Goal: Information Seeking & Learning: Learn about a topic

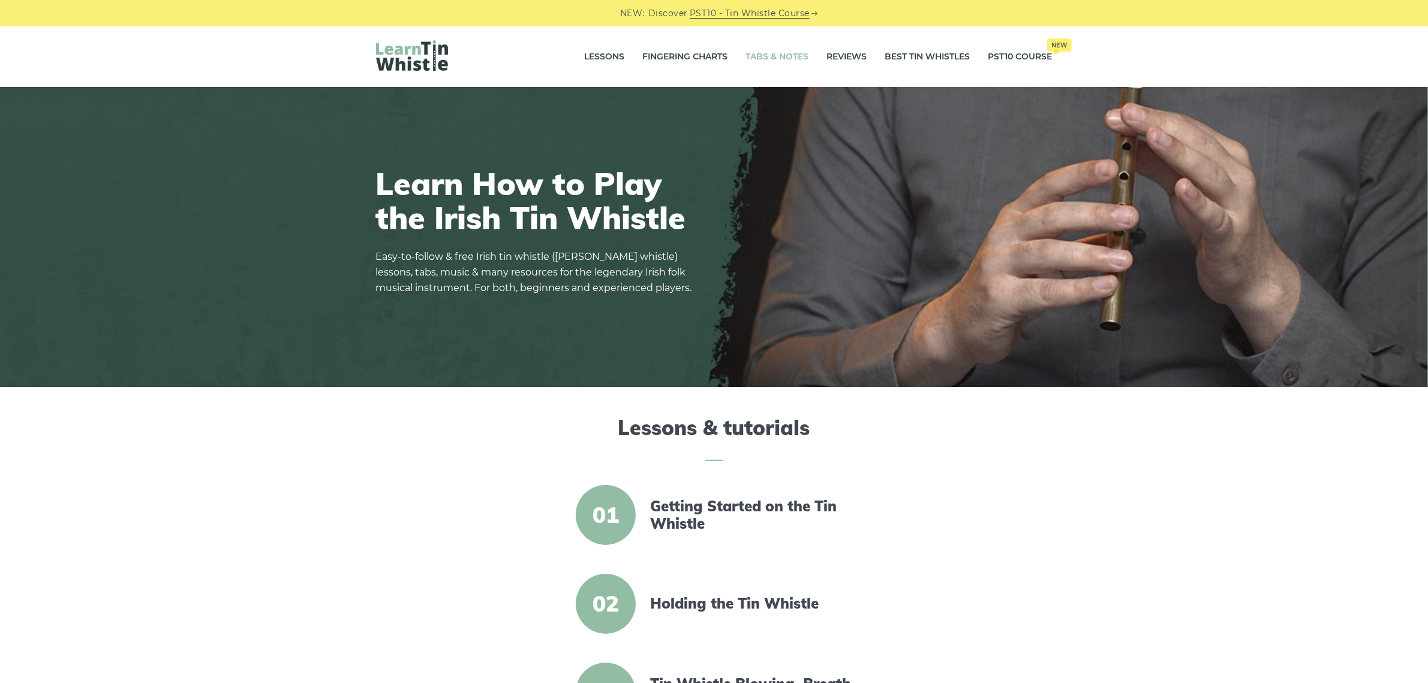
click at [780, 56] on link "Tabs & Notes" at bounding box center [777, 57] width 63 height 30
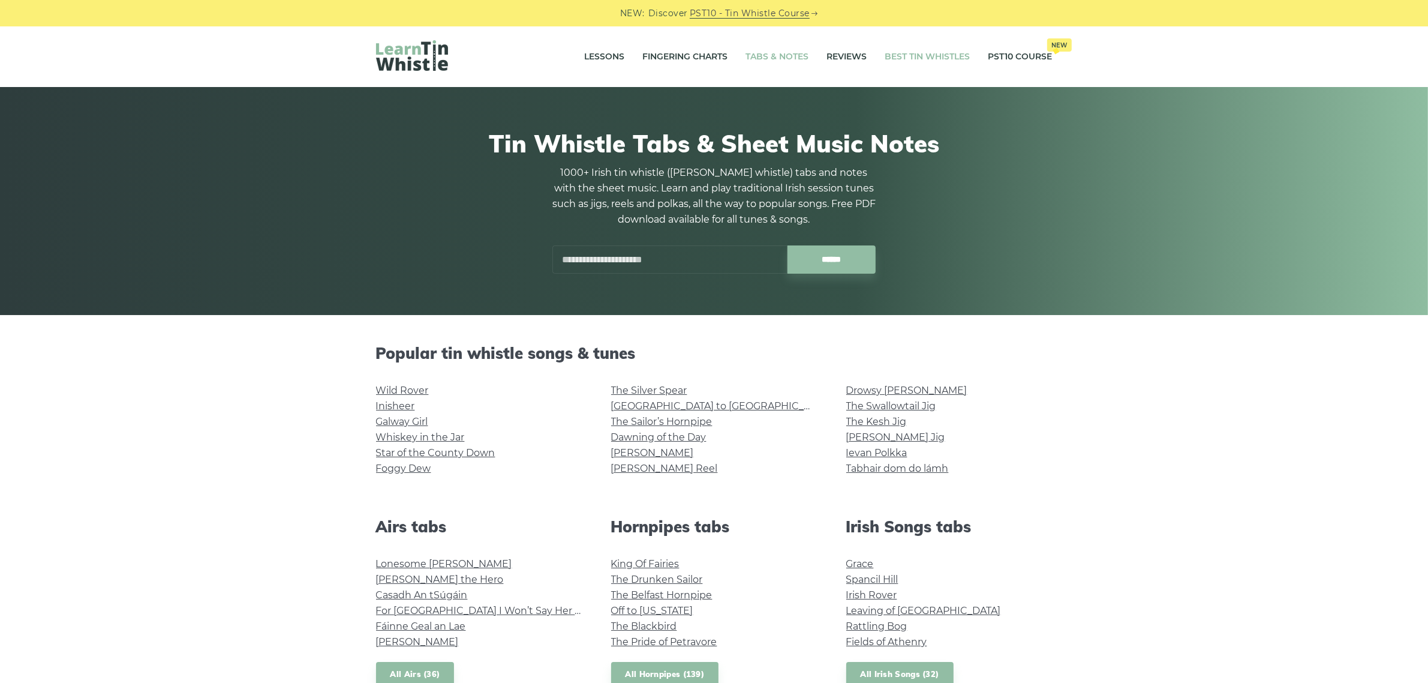
click at [928, 54] on link "Best Tin Whistles" at bounding box center [927, 57] width 85 height 30
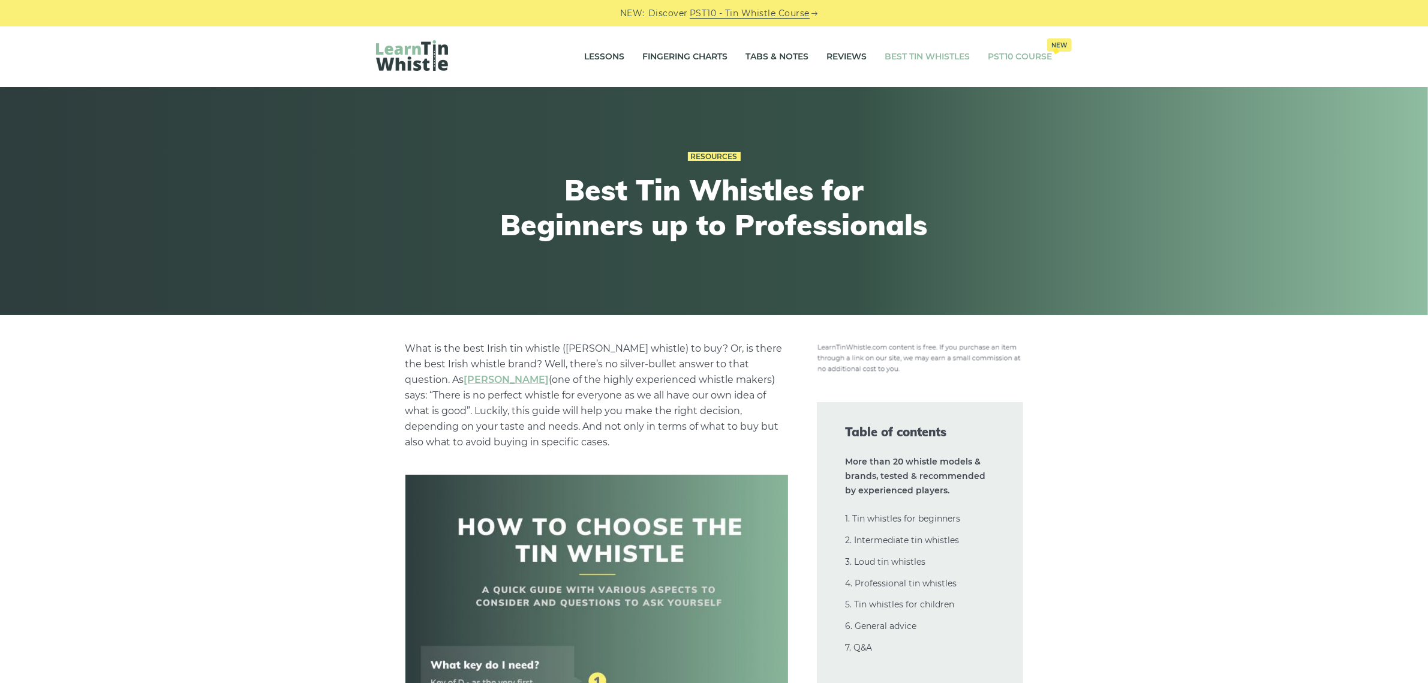
click at [1002, 52] on link "PST10 Course New" at bounding box center [1020, 57] width 64 height 30
click at [925, 51] on link "Best Tin Whistles" at bounding box center [927, 57] width 85 height 30
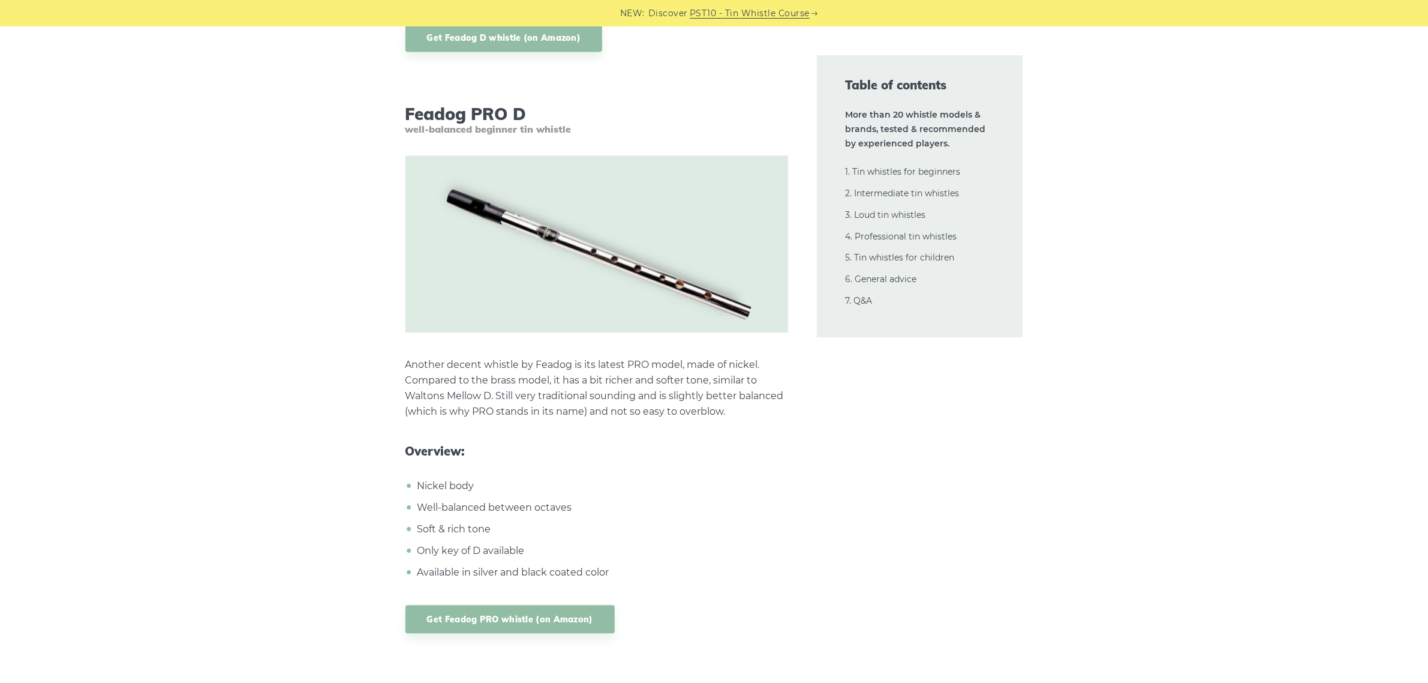
scroll to position [3374, 0]
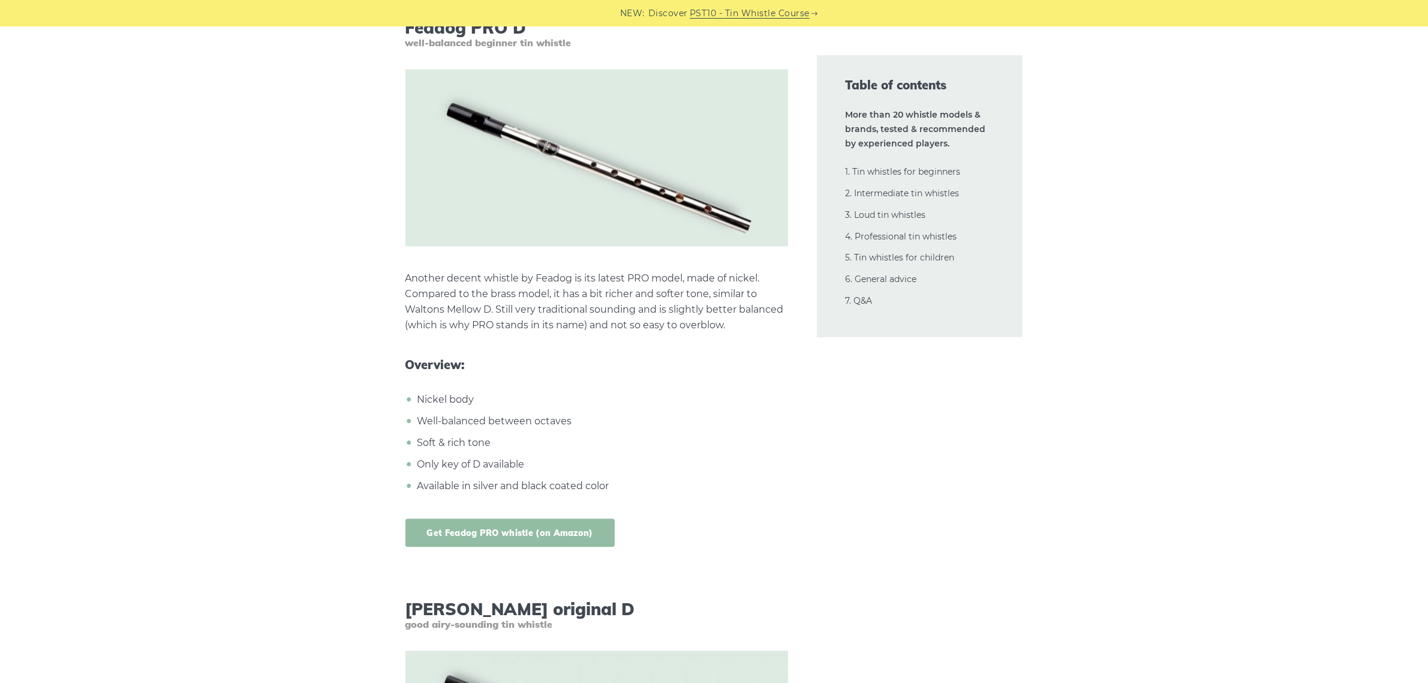
click at [517, 518] on link "Get Feadog PRO whistle (on Amazon)" at bounding box center [509, 532] width 209 height 28
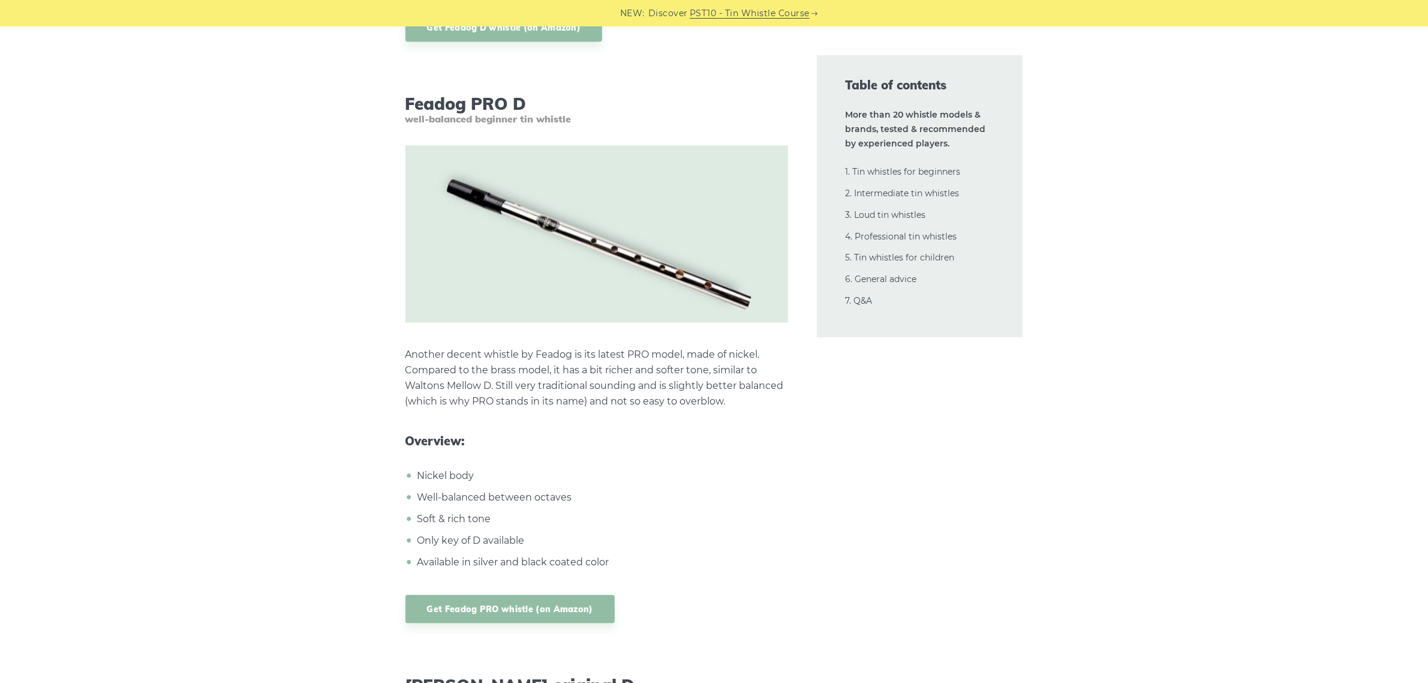
scroll to position [3299, 0]
click at [441, 593] on link "Get Feadog PRO whistle (on Amazon)" at bounding box center [509, 607] width 209 height 28
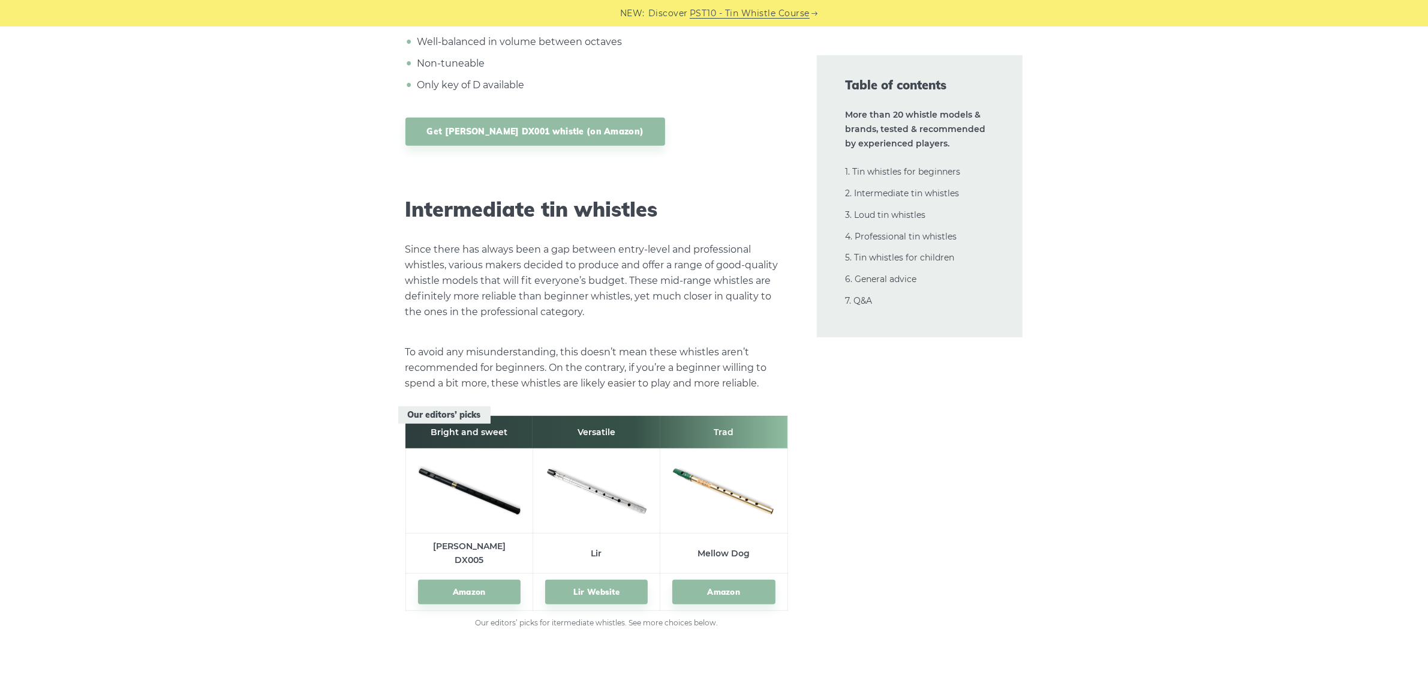
scroll to position [6073, 0]
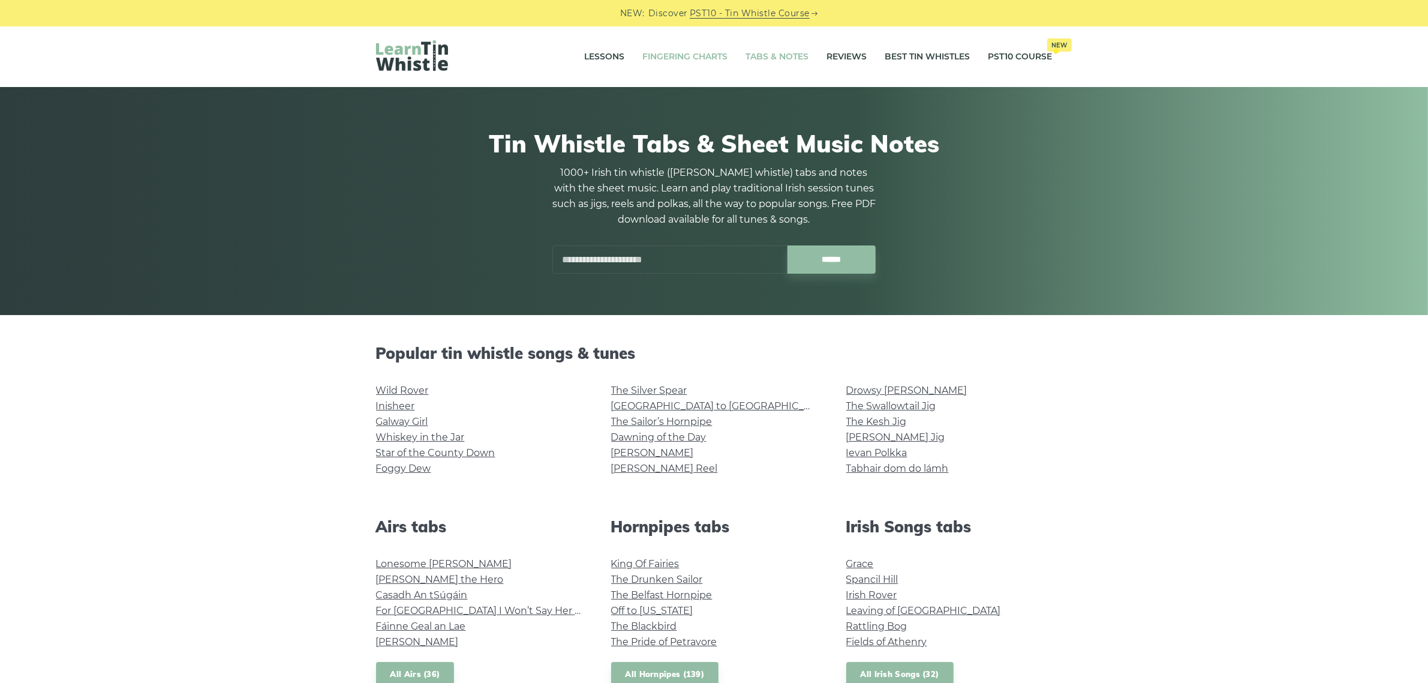
click at [699, 54] on link "Fingering Charts" at bounding box center [685, 57] width 85 height 30
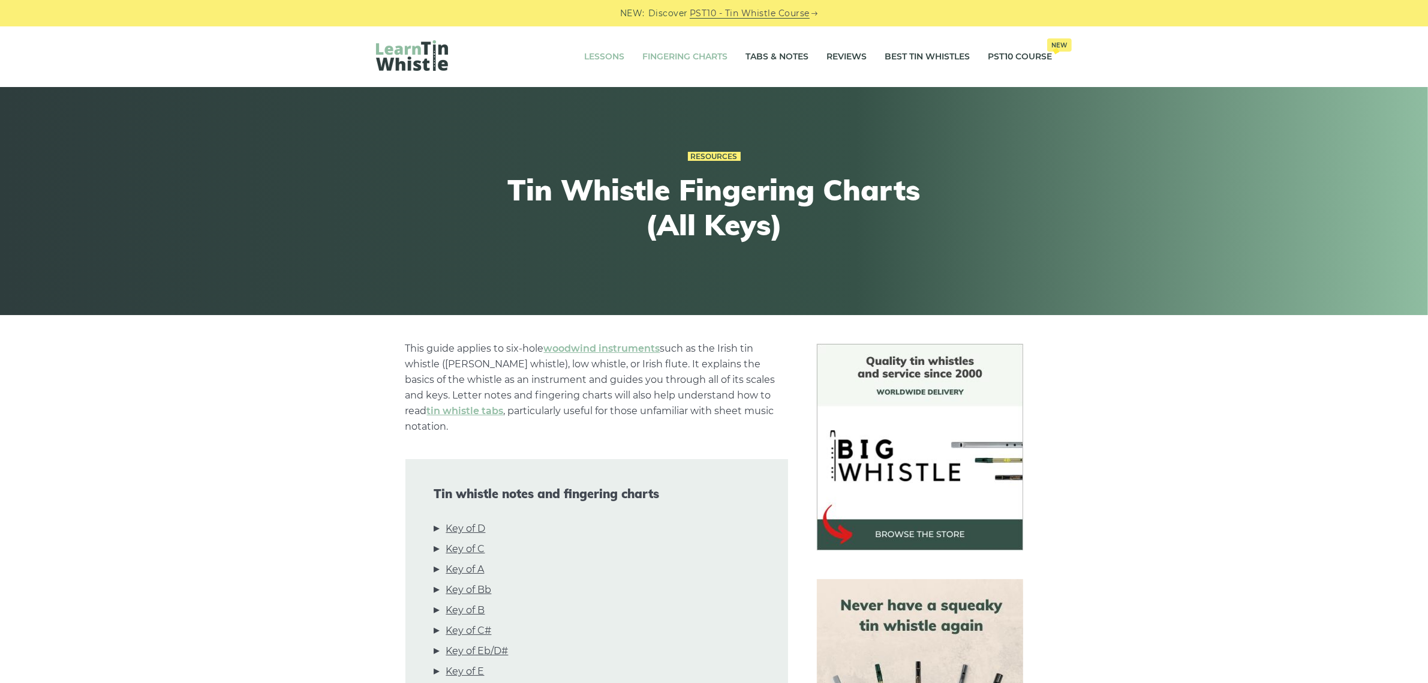
click at [609, 46] on link "Lessons" at bounding box center [605, 57] width 40 height 30
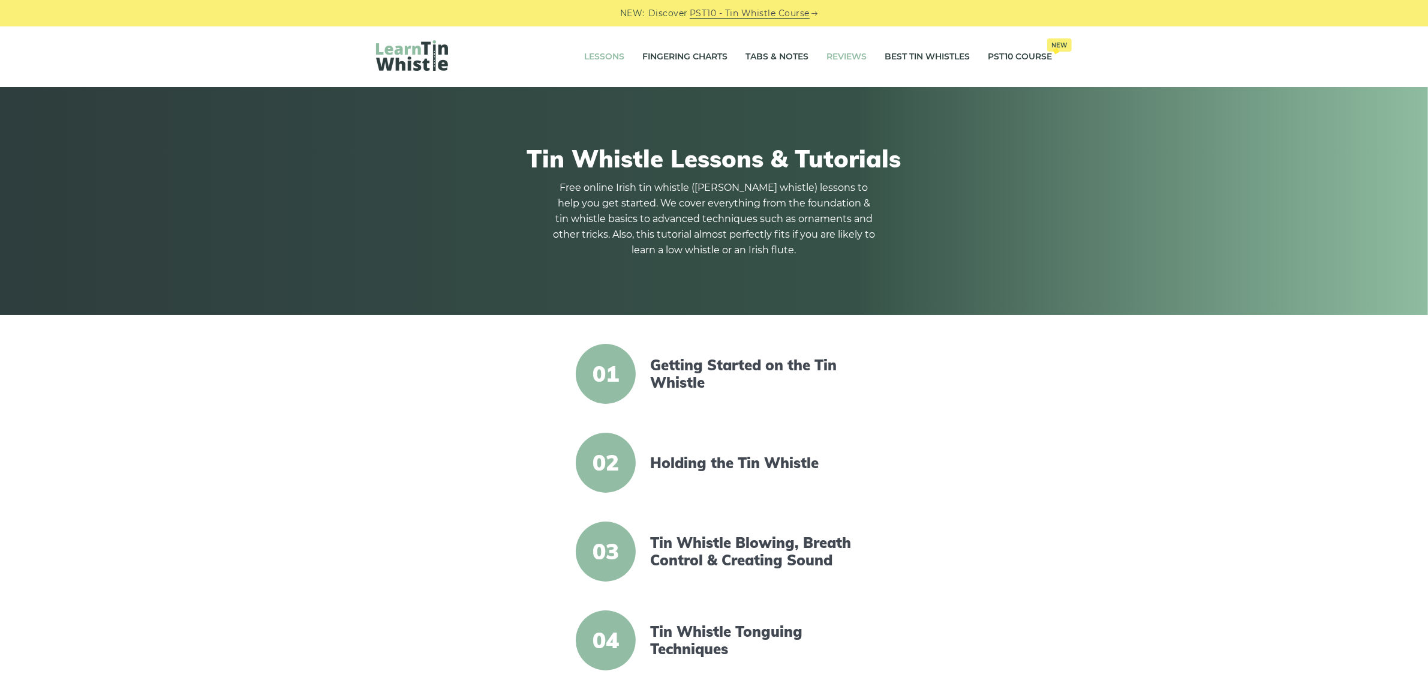
click at [843, 52] on link "Reviews" at bounding box center [847, 57] width 40 height 30
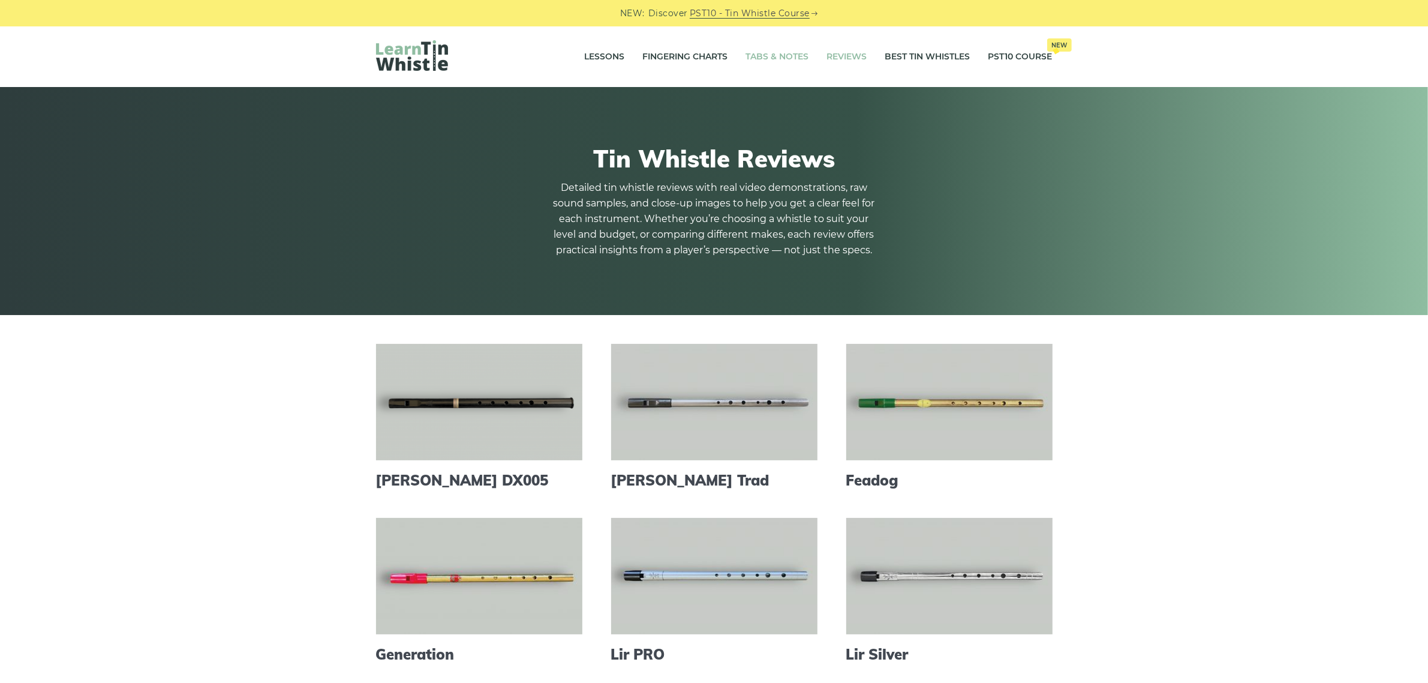
click at [776, 53] on link "Tabs & Notes" at bounding box center [777, 57] width 63 height 30
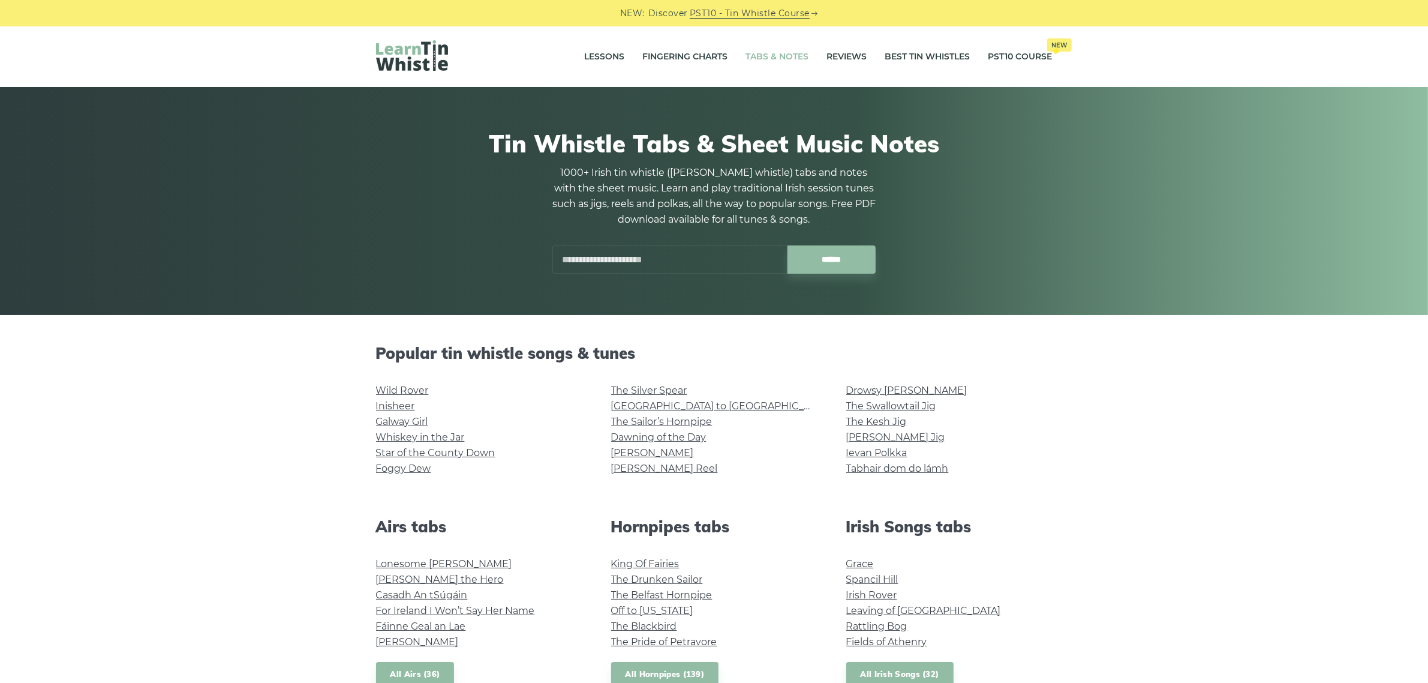
click at [578, 265] on input "text" at bounding box center [669, 259] width 235 height 28
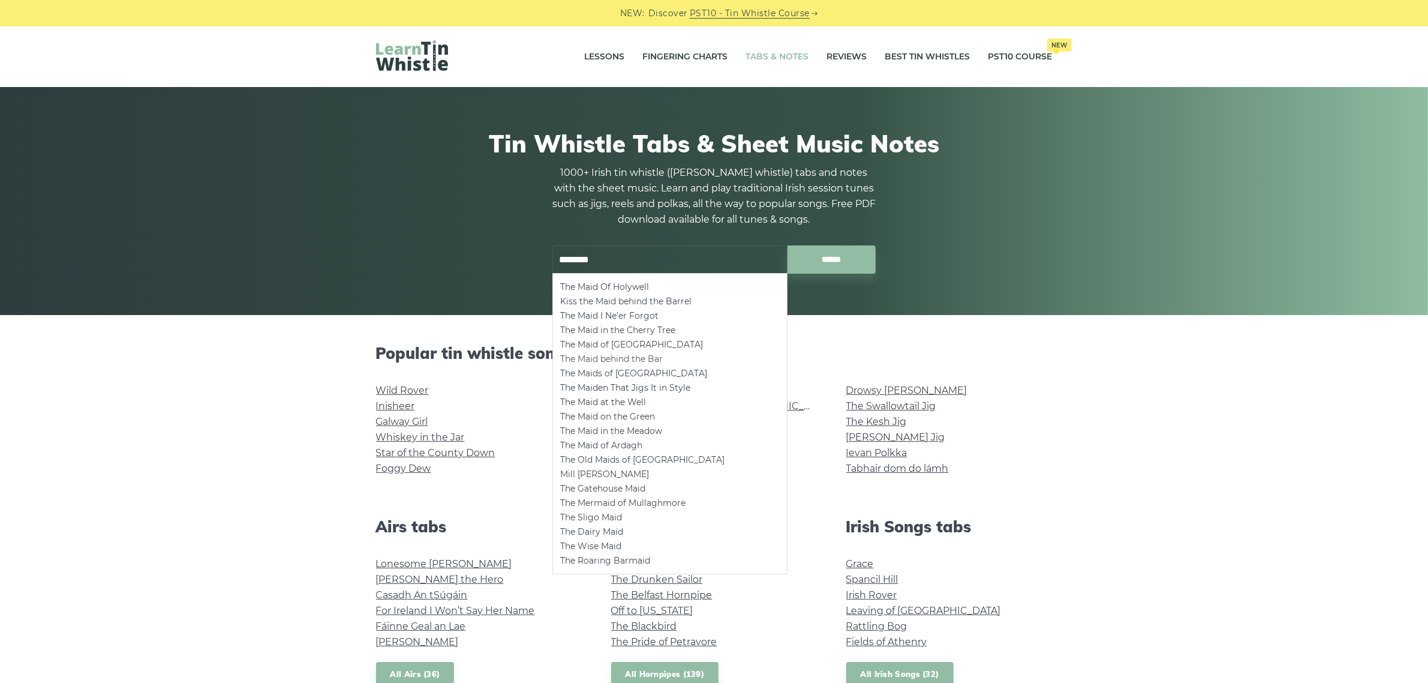
click at [660, 358] on li "The Maid behind the Bar" at bounding box center [670, 358] width 220 height 14
type input "**********"
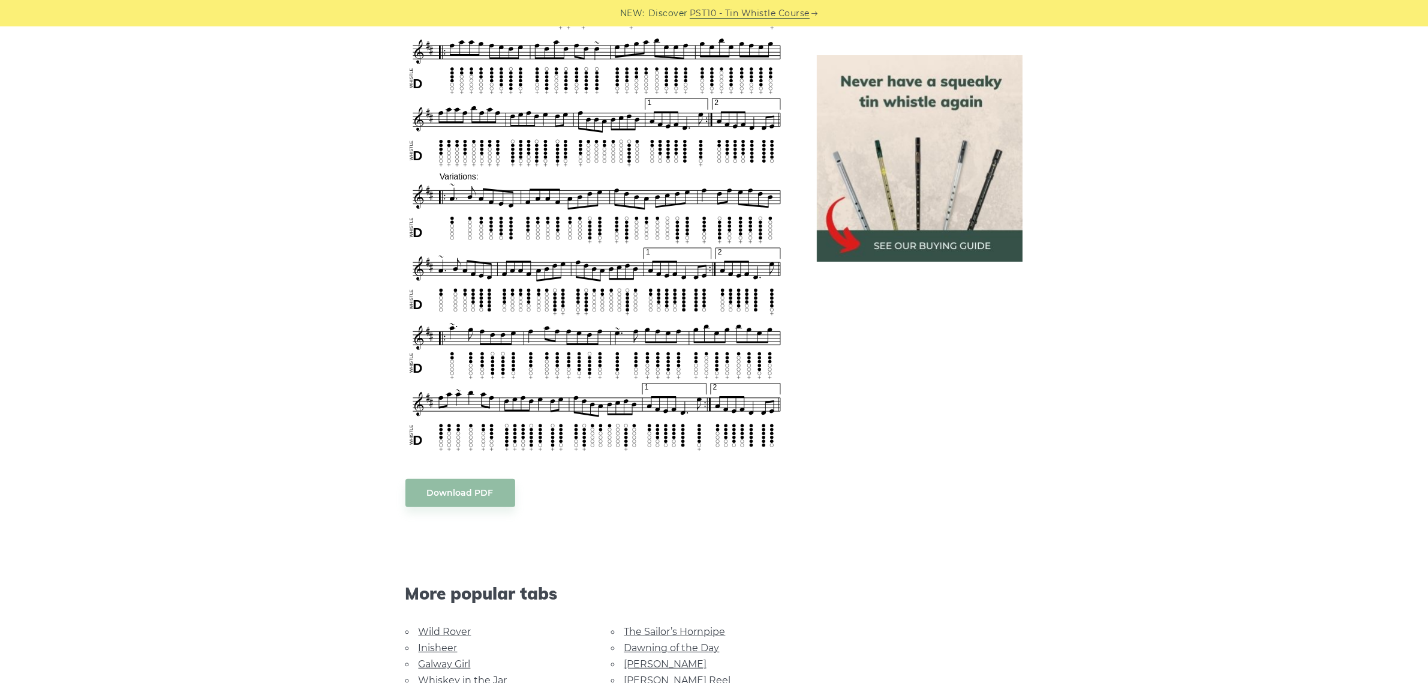
scroll to position [600, 0]
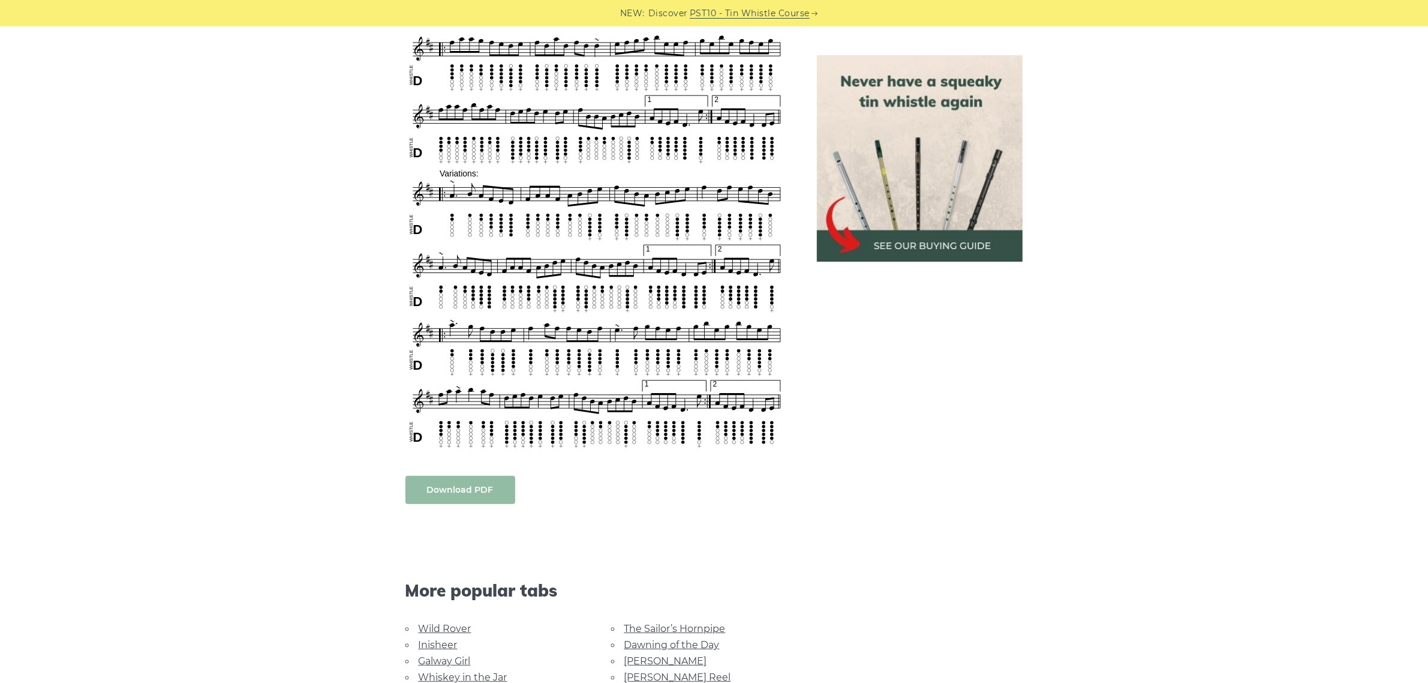
click at [456, 476] on link "Download PDF" at bounding box center [460, 490] width 110 height 28
